Goal: Transaction & Acquisition: Download file/media

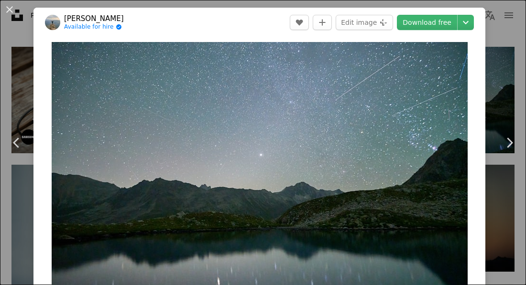
scroll to position [371, 0]
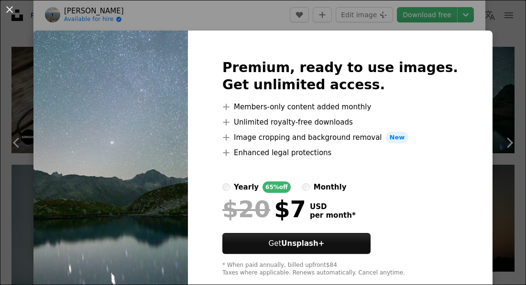
click at [152, 16] on div "An X shape Premium, ready to use images. Get unlimited access. A plus sign Memb…" at bounding box center [263, 142] width 526 height 285
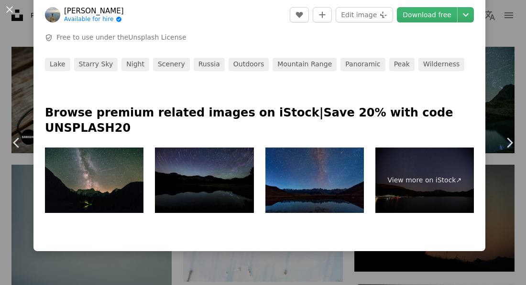
click at [22, 36] on div "An X shape Chevron left Chevron right [PERSON_NAME] Available for hire A checkm…" at bounding box center [263, 142] width 526 height 285
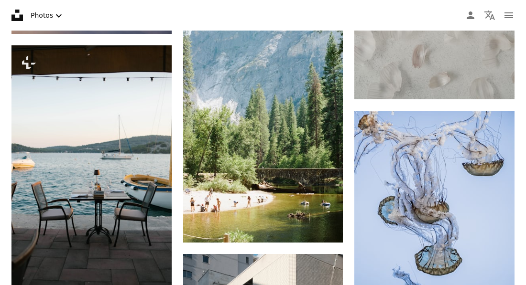
scroll to position [895, 0]
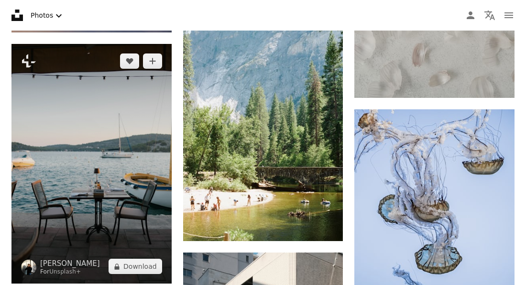
click at [74, 227] on img at bounding box center [91, 164] width 160 height 240
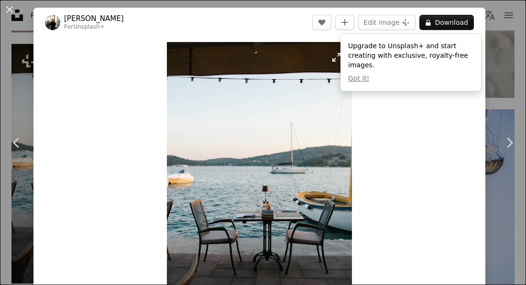
click at [319, 194] on img "Zoom in on this image" at bounding box center [259, 180] width 185 height 277
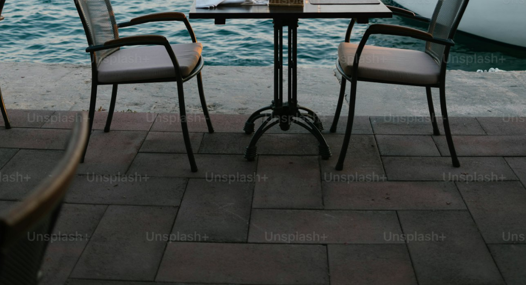
scroll to position [504, 0]
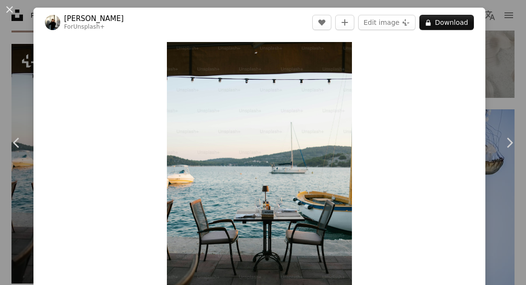
scroll to position [34, 0]
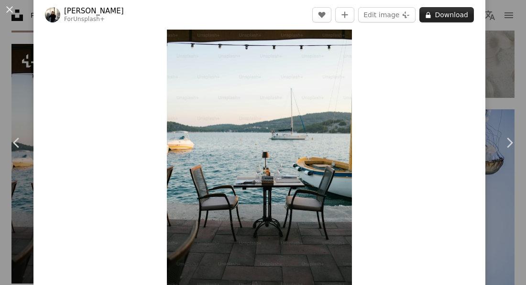
click at [466, 19] on button "A lock Download" at bounding box center [446, 14] width 54 height 15
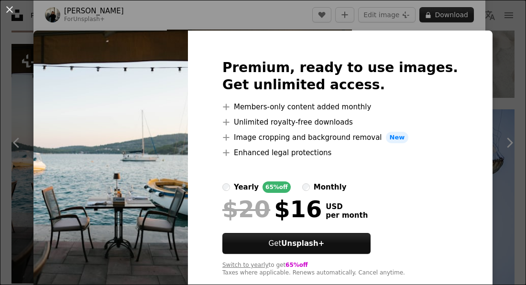
scroll to position [21, 0]
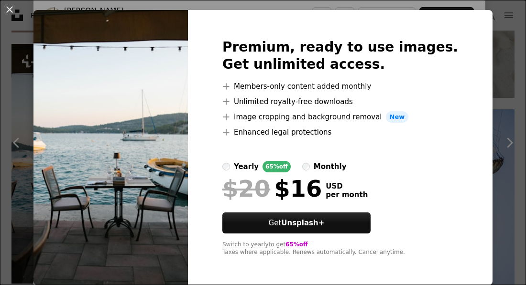
click at [171, 161] on img at bounding box center [110, 147] width 154 height 275
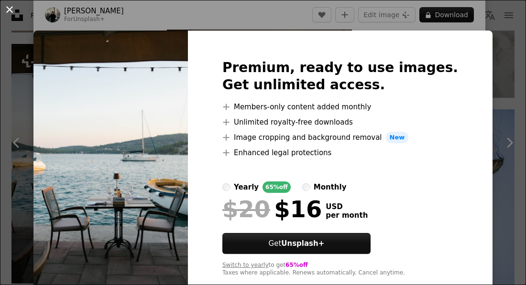
click at [13, 15] on button "An X shape" at bounding box center [9, 9] width 11 height 11
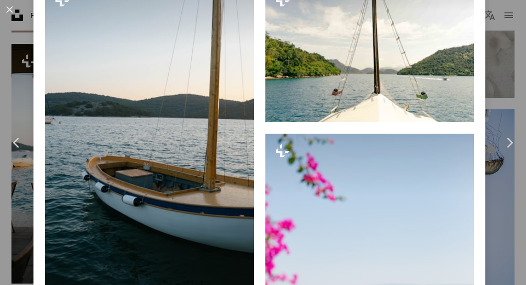
scroll to position [735, 0]
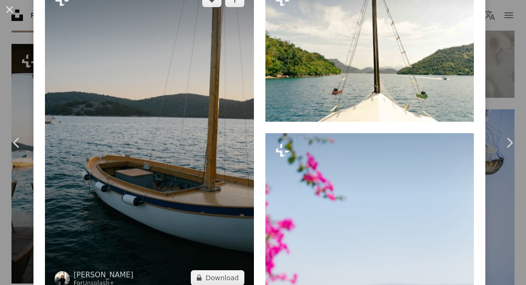
click at [202, 155] on img at bounding box center [149, 138] width 209 height 313
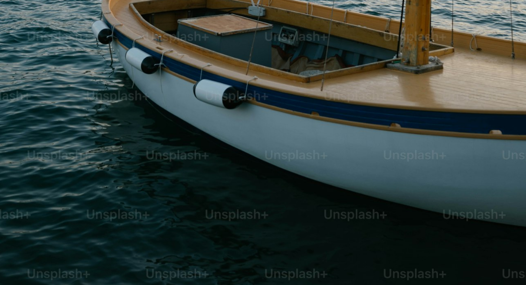
scroll to position [504, 0]
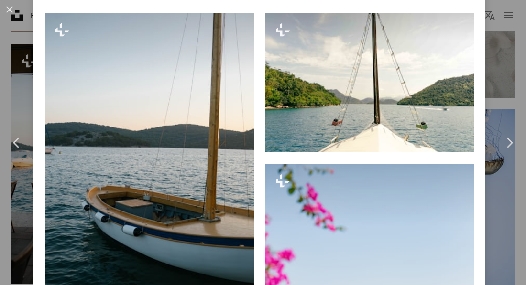
scroll to position [715, 0]
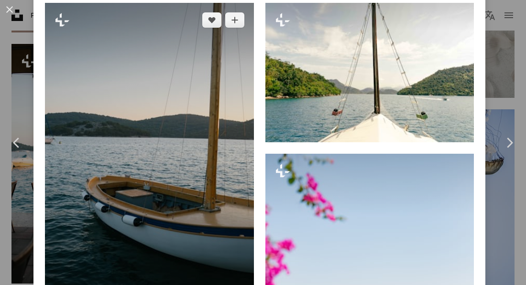
click at [198, 191] on img at bounding box center [149, 159] width 209 height 313
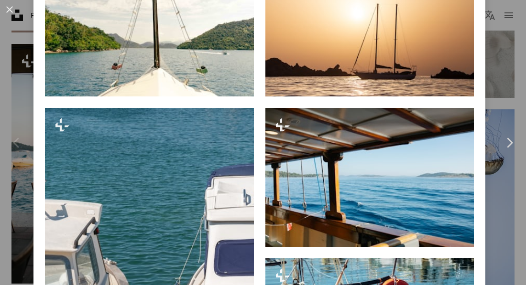
scroll to position [761, 0]
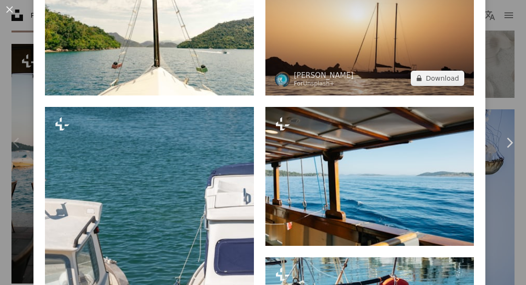
click at [401, 72] on img at bounding box center [369, 25] width 209 height 139
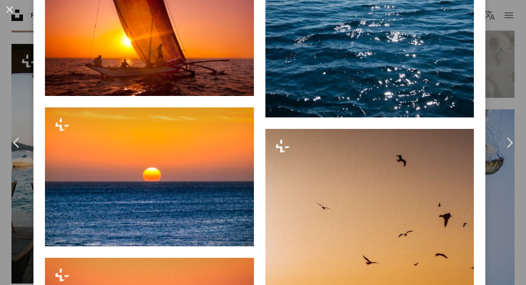
scroll to position [711, 0]
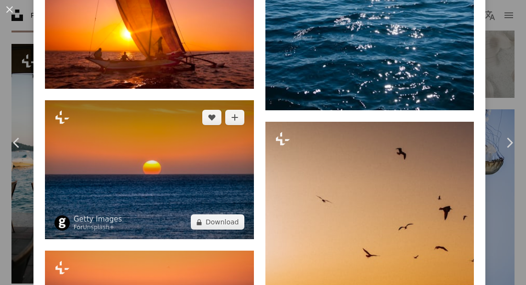
click at [190, 194] on img at bounding box center [149, 169] width 209 height 139
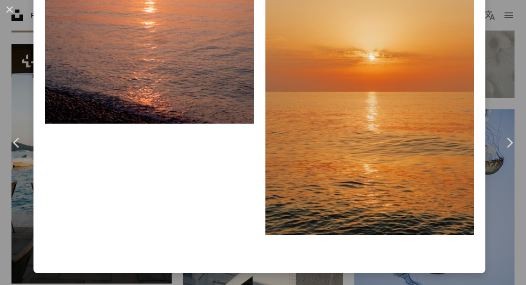
scroll to position [1205, 0]
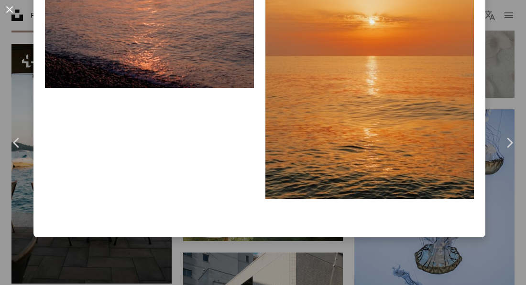
click at [11, 15] on button "An X shape" at bounding box center [9, 9] width 11 height 11
